Goal: Submit feedback/report problem: Submit feedback/report problem

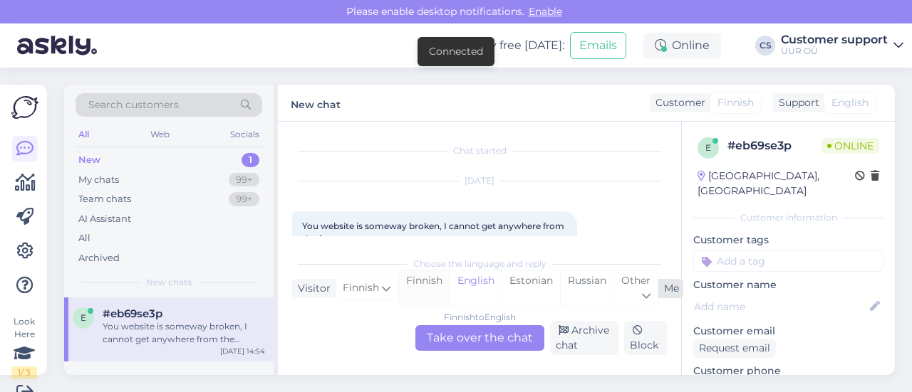
scroll to position [30, 0]
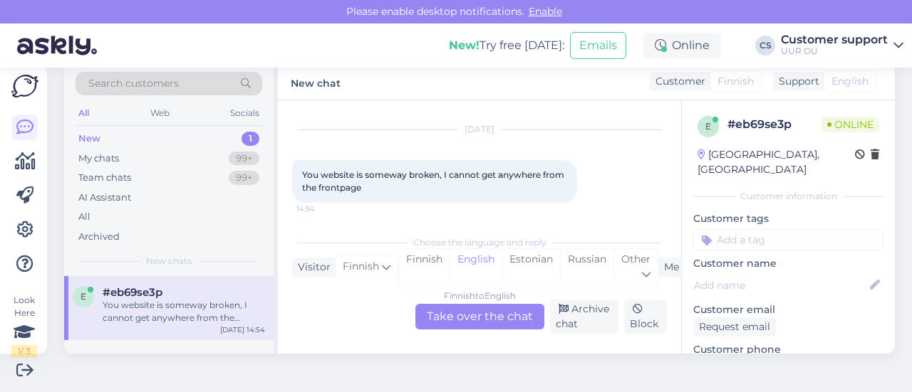
click at [465, 321] on div "Finnish to English Take over the chat" at bounding box center [479, 317] width 129 height 26
click at [458, 313] on div "Finnish to English Take over the chat" at bounding box center [479, 317] width 129 height 26
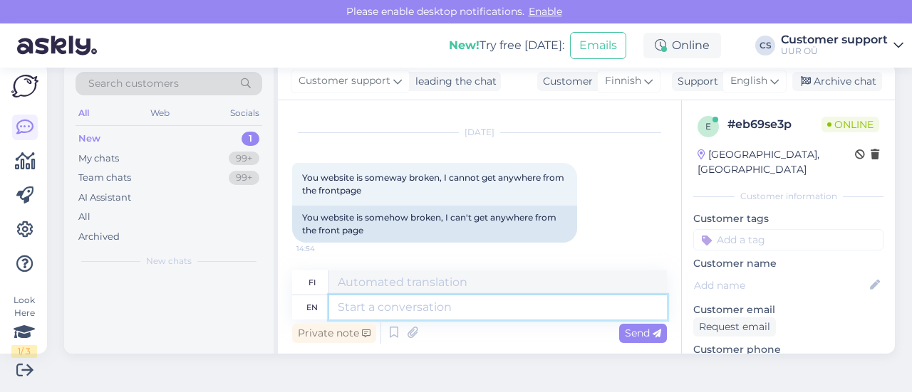
click at [417, 311] on textarea at bounding box center [498, 308] width 338 height 24
type textarea "I tested the site with"
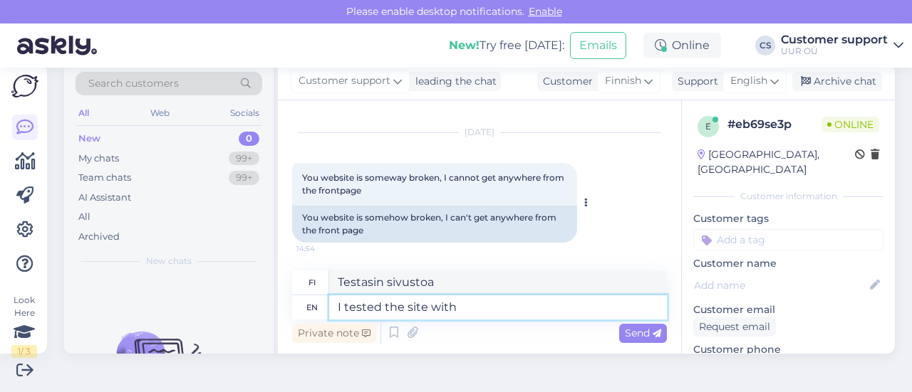
type textarea "Testasin sivustoa mm."
type textarea "I tested the site with Google Cho"
type textarea "Testasin sivustoa Googlella"
type textarea "I tested the site with Google Chrome and"
type textarea "Testasin sivustoa Google Chromella ja"
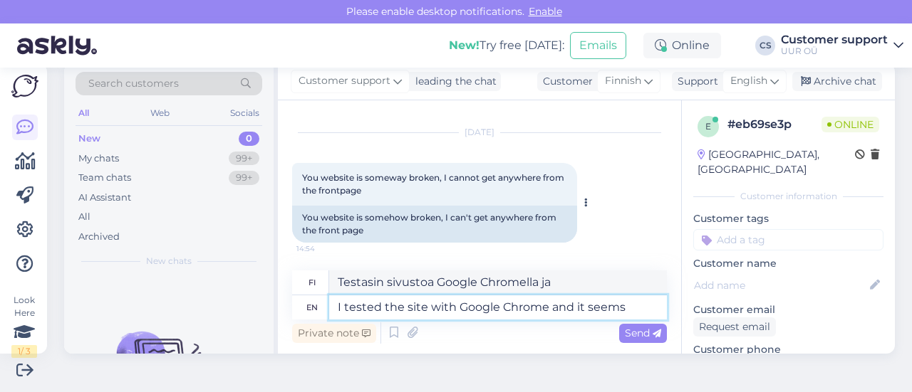
type textarea "I tested the site with Google Chrome and it seems"
type textarea "Testasin sivustoa Google Chromella ja se"
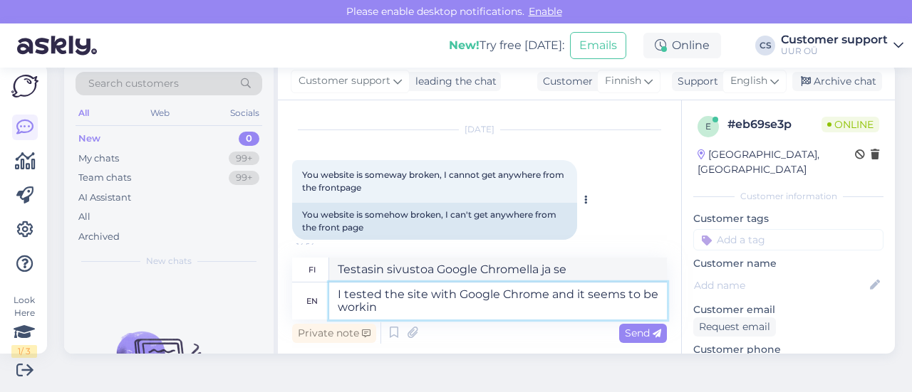
type textarea "I tested the site with Google Chrome and it seems to be working"
type textarea "Testasin sivustoa Google Chromella ja se näyttää olevan"
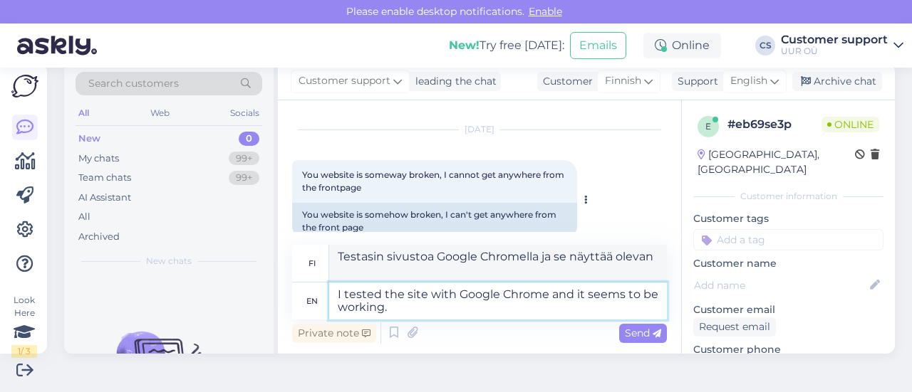
type textarea "I tested the site with Google Chrome and it seems to be working."
type textarea "Testasin sivustoa Google Chromella ja se näyttää toimivan."
type textarea "I tested the site with Google Chrome and it seems to be working. Perhaps y"
type textarea "Testasin sivustoa Google Chromella ja se näyttää toimivan. Ehkä"
type textarea "I tested the site with Google Chrome and it seems to be working. Perhaps you ar…"
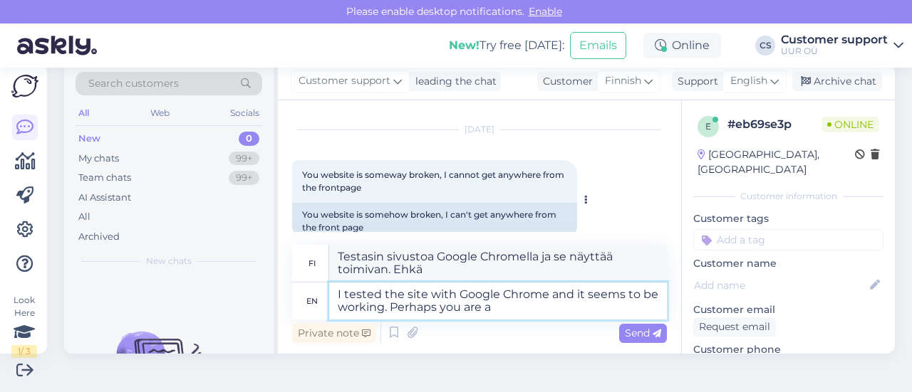
type textarea "Testasin sivustoa Google Chromella ja se näyttää toimivan. Ehkä sinäkin"
type textarea "I tested the site with Google Chrome and it seems to be working. Perhaps you ar…"
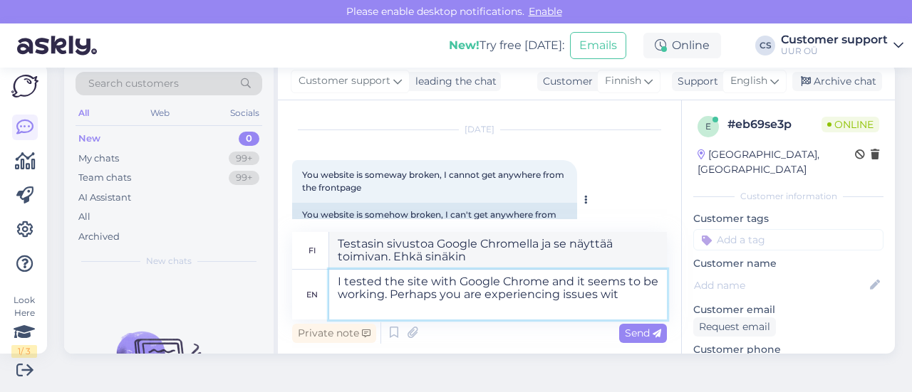
type textarea "Testasin sivustoa Google Chromella ja se näyttää toimivan. Ehkä sinulla on onge…"
type textarea "I tested the site with Google Chrome and it seems to be working. Perhaps you ar…"
type textarea "Testasin sivustoa Google Chromella ja se näyttää toimivan. Ehkä sinulla on onge…"
type textarea "I tested the site with Google Chrome and it seems to be working. Perhaps you ar…"
type textarea "Testasin sivustoa Google Chromella ja se näyttää toimivan. Ehkä sinulla on onge…"
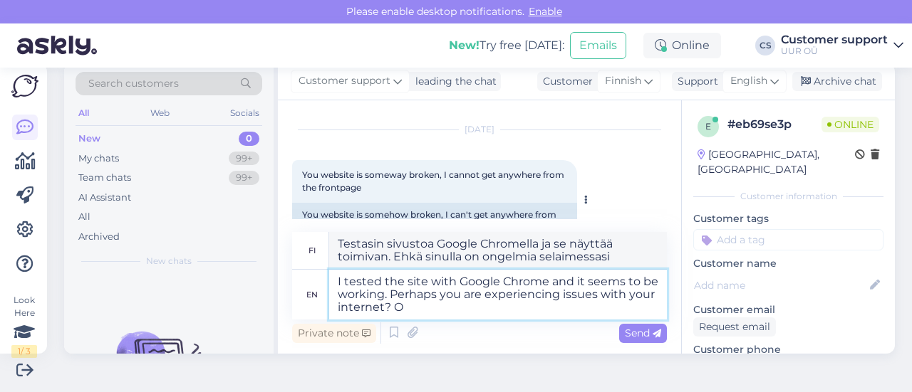
type textarea "I tested the site with Google Chrome and it seems to be working. Perhaps you ar…"
type textarea "Testasin sivustoa Google Chromella ja se näyttää toimivan. Ehkä sinulla on onge…"
type textarea "I tested the site with Google Chrome and it seems to be working. Perhaps you ar…"
type textarea "Testasin sivustoa Google Chromella ja se näyttää toimivan. Ehkä sinulla on onge…"
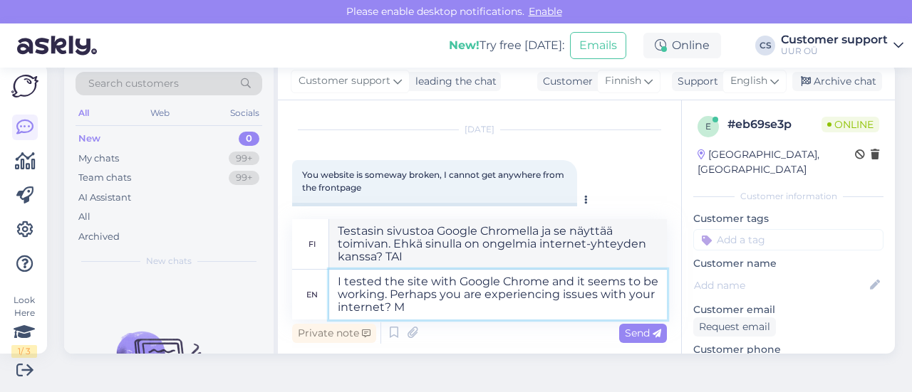
type textarea "I tested the site with Google Chrome and it seems to be working. Perhaps you ar…"
type textarea "Testasin sivustoa Google Chromella ja se näyttää toimivan. Ehkä sinulla on onge…"
type textarea "I tested the site with Google Chrome and it seems to be working. Perhaps you ar…"
type textarea "Testasin sivustoa Google Chromella ja se näyttää toimivan. Ehkä sinulla on onge…"
type textarea "I tested the site with Google Chrome and it seems to be working. Perhaps you ar…"
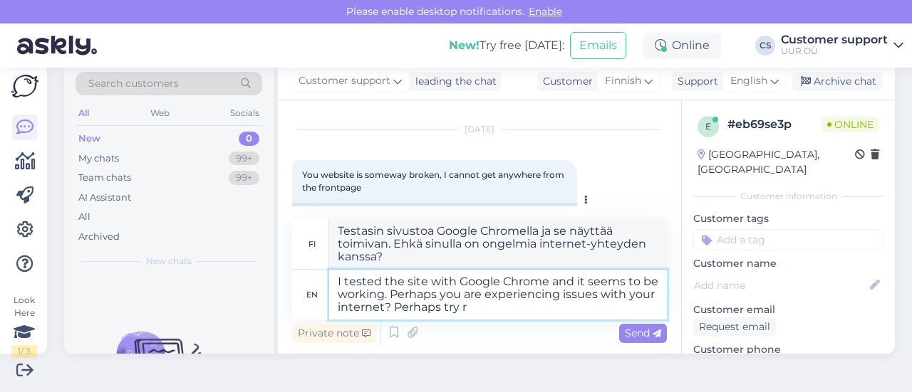
type textarea "Testasin sivustoa Google Chromella ja se näyttää toimivan. Ehkä sinulla on onge…"
type textarea "I tested the site with Google Chrome and it seems to be working. Perhaps you ar…"
type textarea "Testasin sivustoa Google Chromella ja se näyttää toimivan. Ehkä sinulla on onge…"
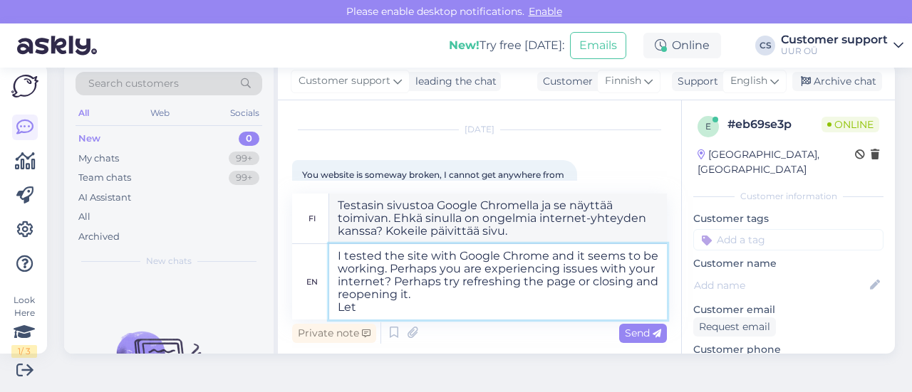
type textarea "I tested the site with Google Chrome and it seems to be working. Perhaps you ar…"
type textarea "Testasin sivustoa Google Chromella ja se näyttää toimivan. Ehkä sinulla on onge…"
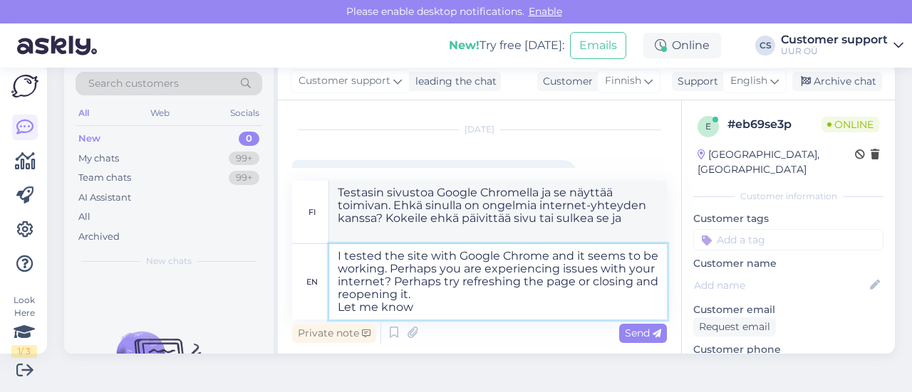
type textarea "I tested the site with Google Chrome and it seems to be working. Perhaps you ar…"
type textarea "Testasin sivustoa Google Chromella ja se näyttää toimivan. Ehkä sinulla on onge…"
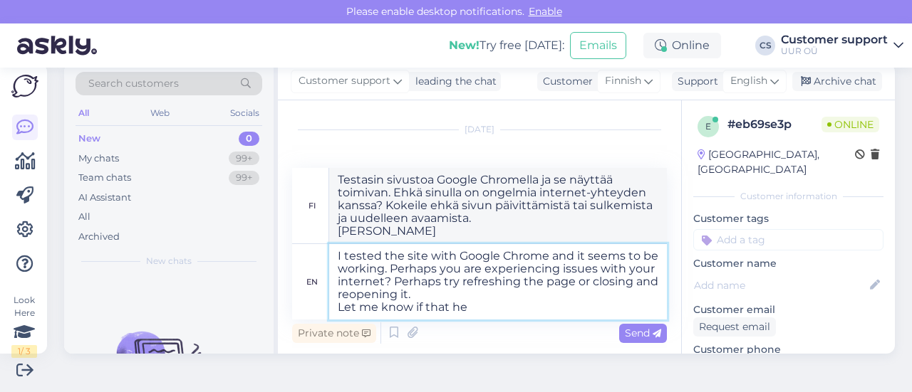
type textarea "I tested the site with Google Chrome and it seems to be working. Perhaps you ar…"
type textarea "Testasin sivustoa Google Chromella ja se näyttää toimivan. Ehkä sinulla on onge…"
type textarea "I tested the site with Google Chrome and it seems to be working. Perhaps you ar…"
type textarea "Testasin sivustoa Google Chromella ja se näyttää toimivan. Ehkä sinulla on onge…"
type textarea "I tested the site with Google Chrome and it seems to be working. Perhaps you ar…"
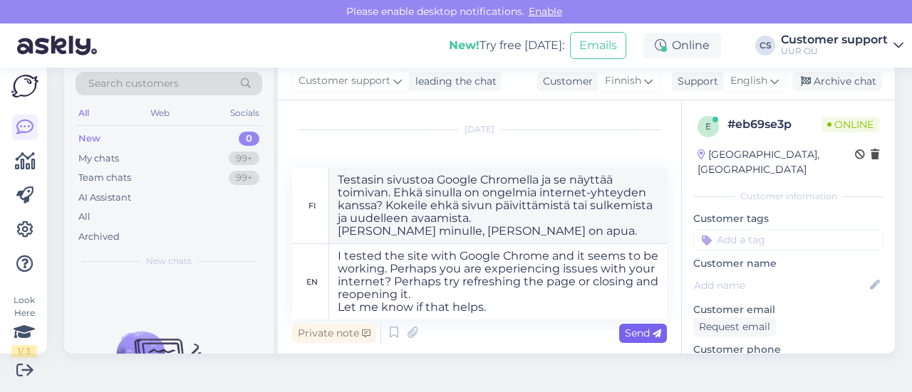
click at [625, 334] on span "Send" at bounding box center [643, 333] width 36 height 13
click at [634, 338] on span "Send" at bounding box center [643, 333] width 36 height 13
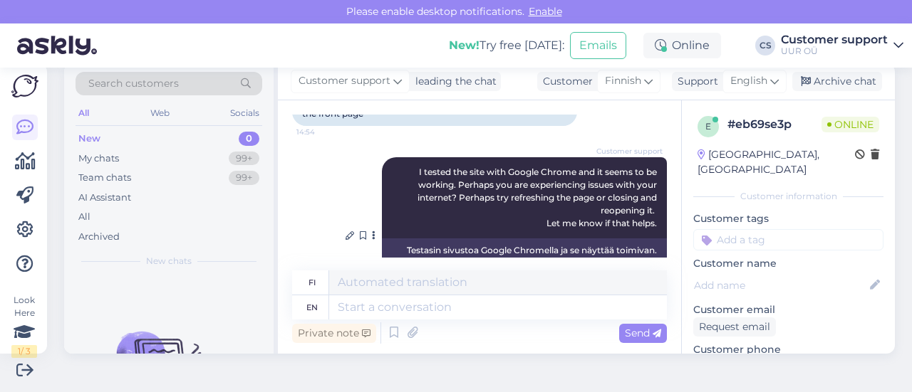
scroll to position [215, 0]
